Goal: Find specific page/section: Find specific page/section

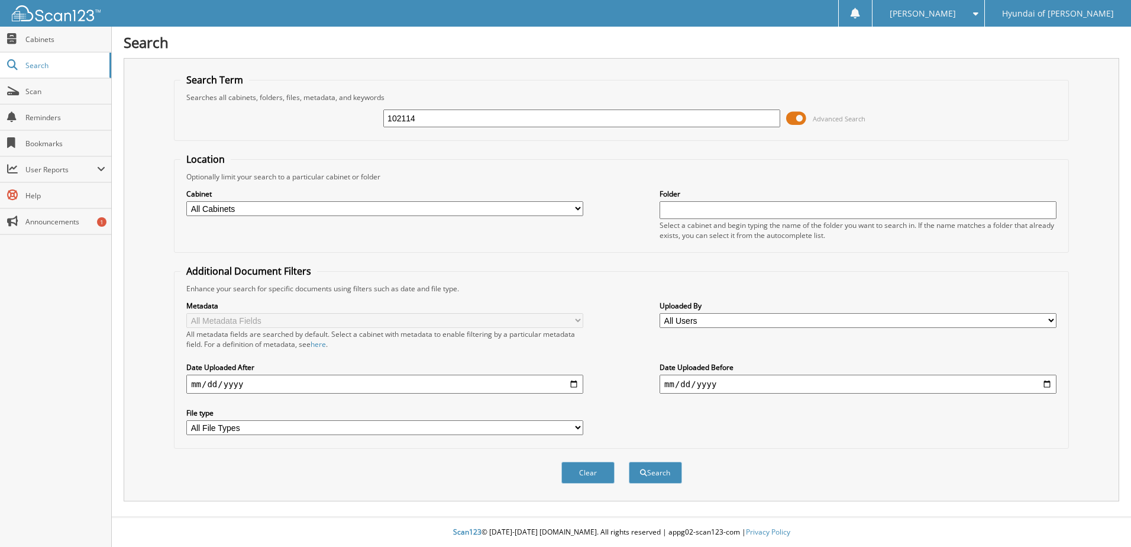
type input "102114"
click at [629, 461] on button "Search" at bounding box center [655, 472] width 53 height 22
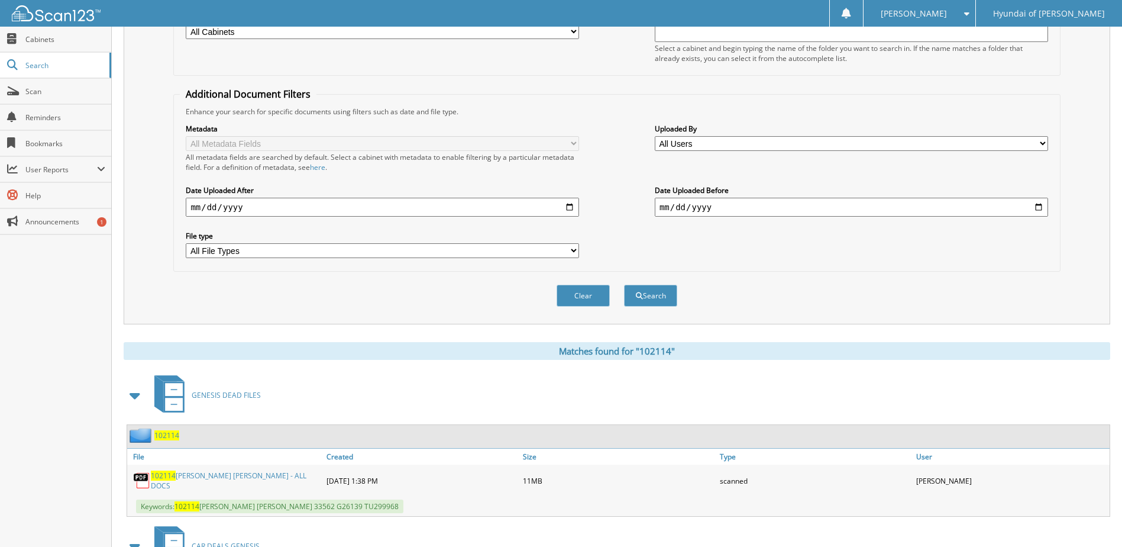
scroll to position [263, 0]
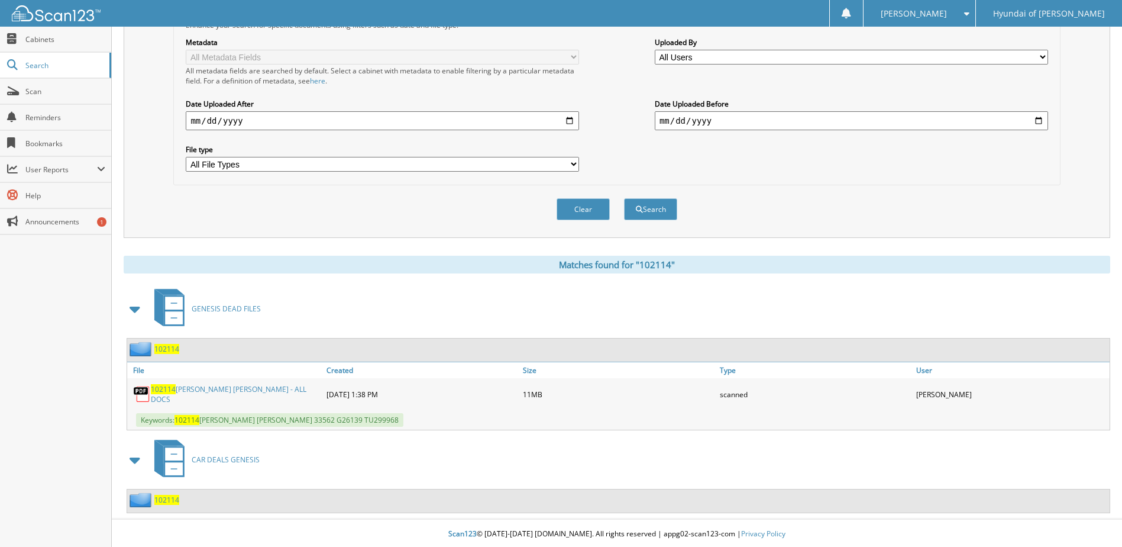
click at [167, 352] on span "102114" at bounding box center [166, 349] width 25 height 10
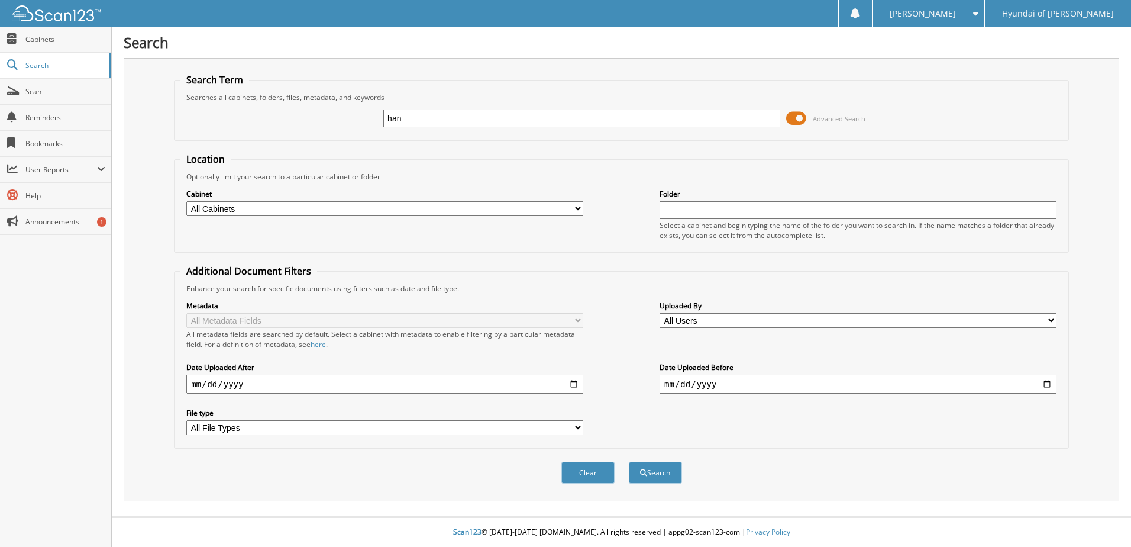
type input "han"
click at [629, 461] on button "Search" at bounding box center [655, 472] width 53 height 22
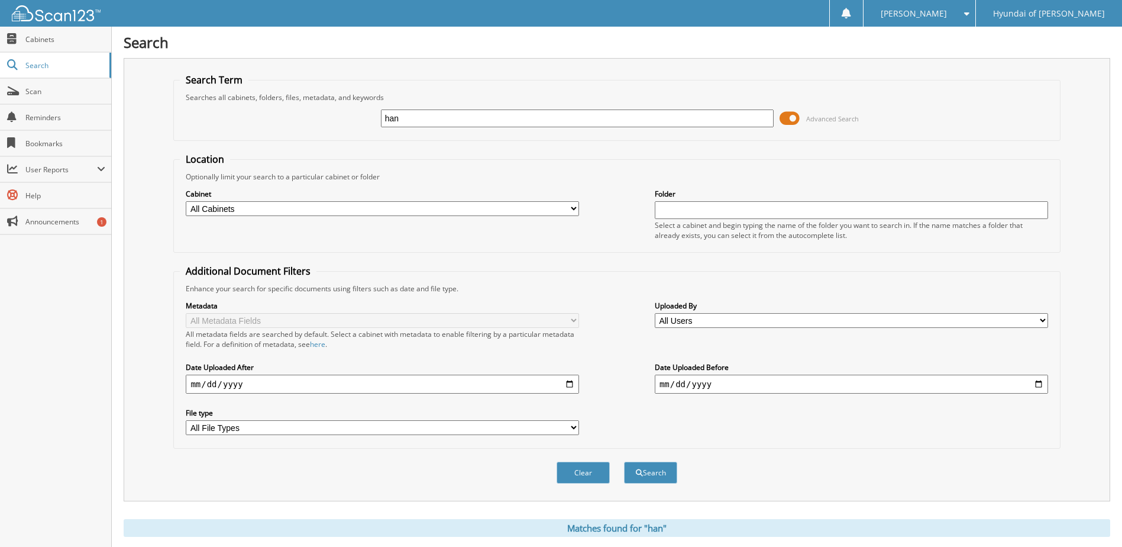
drag, startPoint x: 409, startPoint y: 119, endPoint x: 370, endPoint y: 122, distance: 39.2
click at [370, 122] on div "han Advanced Search" at bounding box center [617, 118] width 874 height 32
type input "102114"
click at [624, 461] on button "Search" at bounding box center [650, 472] width 53 height 22
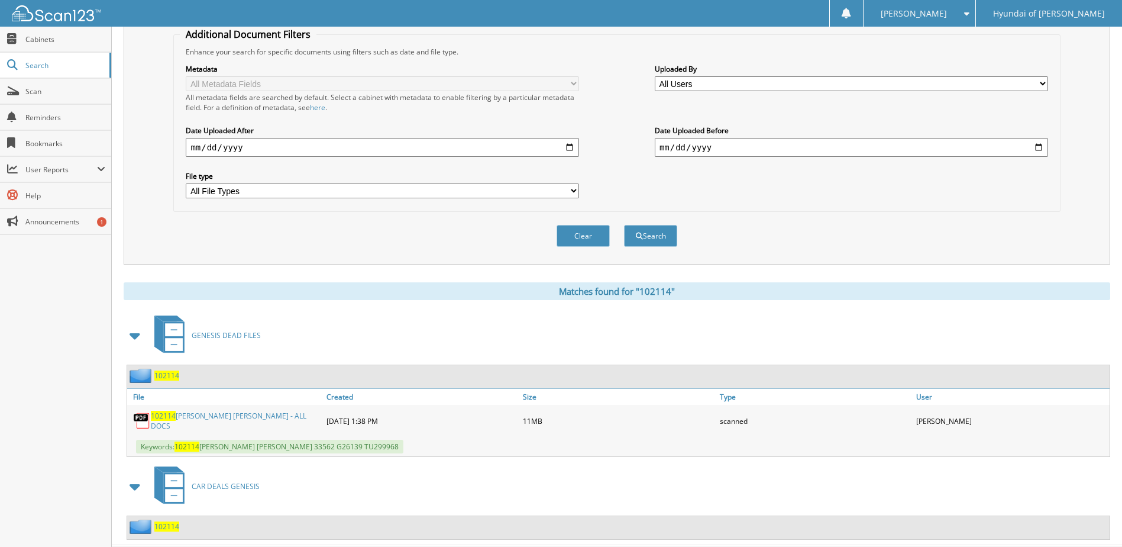
scroll to position [59, 0]
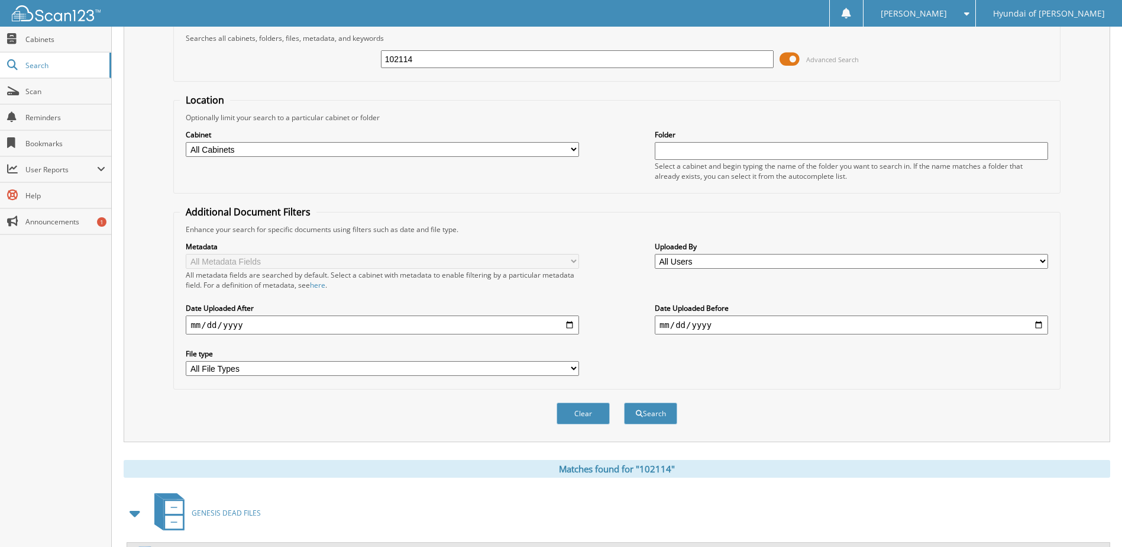
click at [234, 146] on select "All Cabinets CAR DEALS GENESIS EMPLOYEE DEALS GENESIS DEAD FILES GENESIS EV CAR…" at bounding box center [382, 149] width 393 height 15
select select "15416"
click at [186, 142] on select "All Cabinets CAR DEALS GENESIS EMPLOYEE DEALS GENESIS DEAD FILES GENESIS EV CAR…" at bounding box center [382, 149] width 393 height 15
click at [643, 409] on button "Search" at bounding box center [650, 413] width 53 height 22
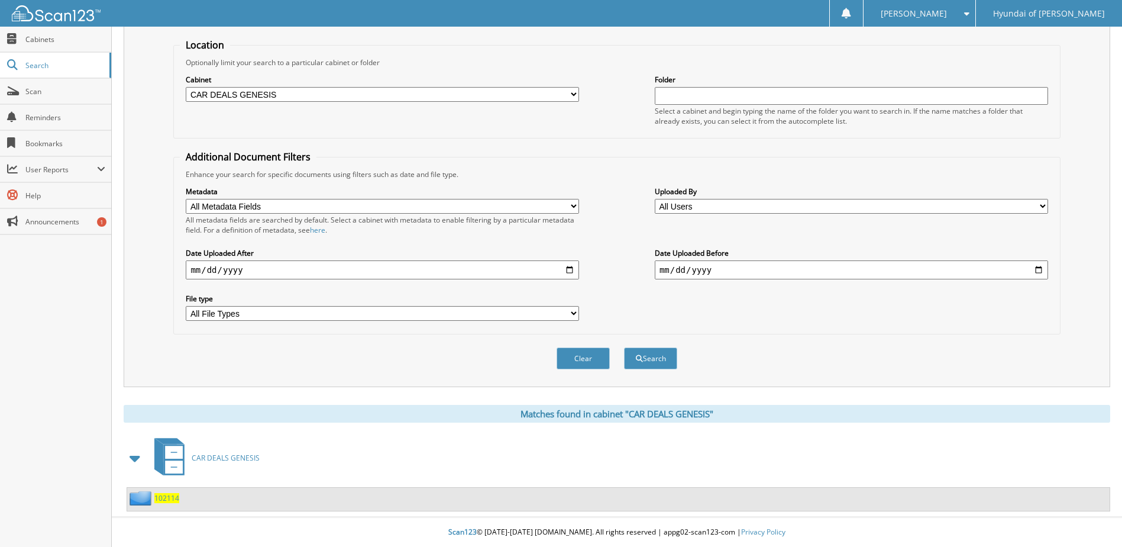
click at [178, 498] on span "102114" at bounding box center [166, 498] width 25 height 10
